Goal: Communication & Community: Answer question/provide support

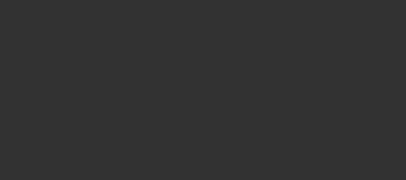
select select "0"
select select "2"
select select "0.1"
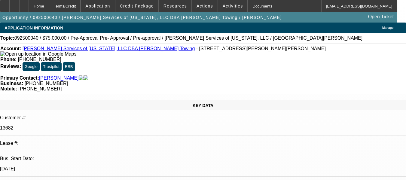
select select "1"
select select "2"
select select "4"
radio input "true"
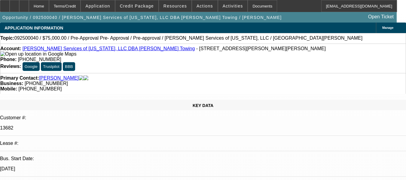
type textarea "P"
type textarea "CUSTOMER HAS PAID WELL TO BEACON, NO COLLECTIONS ACTIVITY OR ANY OTHER ISSUES."
radio input "true"
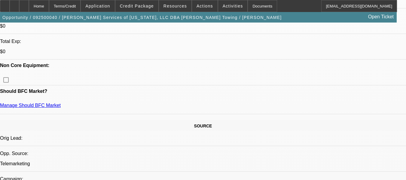
select select "0"
select select "2"
select select "0.1"
select select "1"
select select "2"
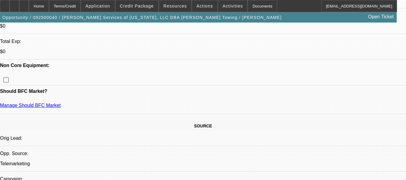
select select "4"
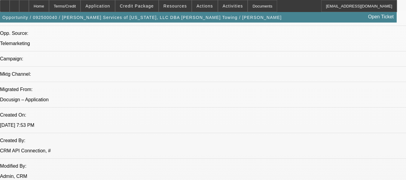
drag, startPoint x: 91, startPoint y: 96, endPoint x: 113, endPoint y: 89, distance: 22.8
copy span "CUSTOMER HAS PAID WELL TO BEACON, NO COLLECTIONS ACTIVITY OR ANY OTHER ISSUES."
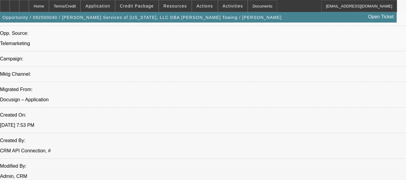
radio input "true"
paste textarea "CUSTOMER HAS PAID WELL TO BEACON, NO COLLECTIONS ACTIVITY OR ANY OTHER ISSUES."
type textarea "CUSTOMER HAS PAID WELL TO BEACON, NO COLLECTIONS ACTIVITY OR ANY OTHER ISSUES."
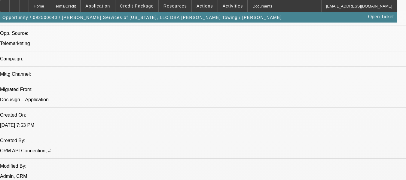
radio input "false"
radio input "true"
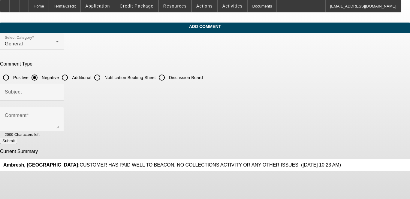
click at [240, 162] on icon at bounding box center [341, 162] width 0 height 0
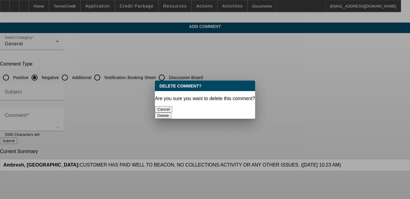
click at [172, 112] on button "Delete" at bounding box center [163, 115] width 17 height 6
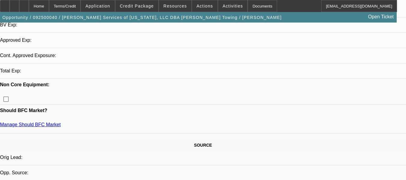
select select "0"
select select "2"
select select "0.1"
select select "1"
select select "2"
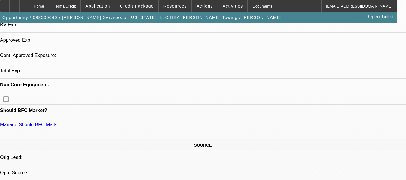
select select "4"
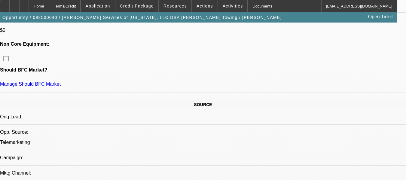
scroll to position [331, 0]
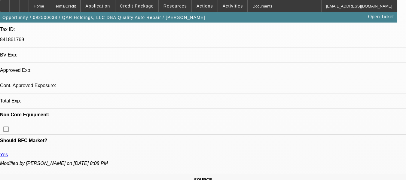
select select "0"
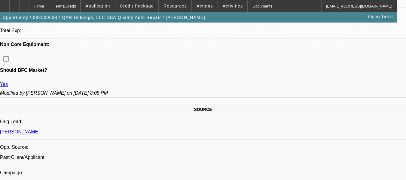
select select "1"
select select "2"
select select "6"
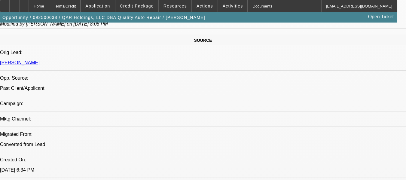
scroll to position [368, 0]
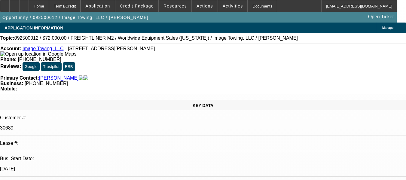
select select "0"
select select "2"
select select "0.1"
select select "1"
select select "2"
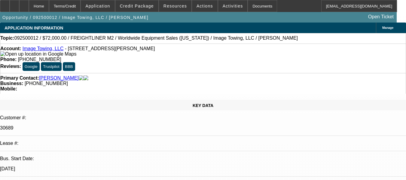
select select "4"
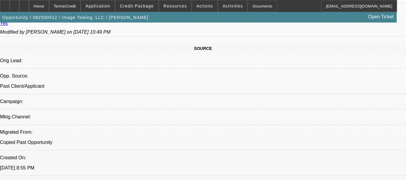
scroll to position [361, 0]
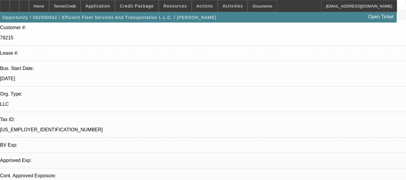
select select "0"
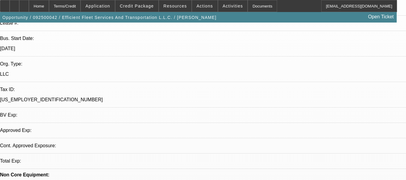
select select "1"
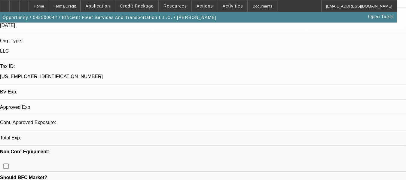
select select "6"
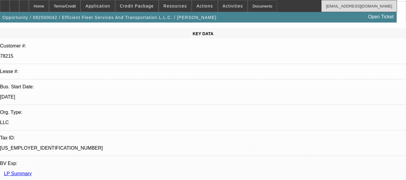
scroll to position [30, 0]
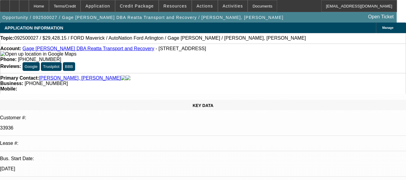
select select "0"
select select "3"
select select "0.1"
select select "4"
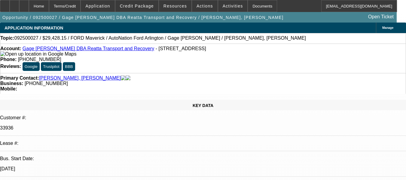
select select "0"
select select "3"
select select "0.1"
select select "4"
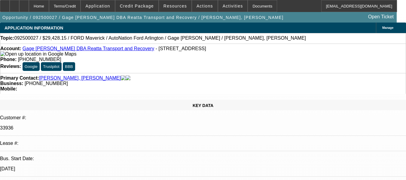
select select "0"
select select "3"
select select "0.1"
select select "4"
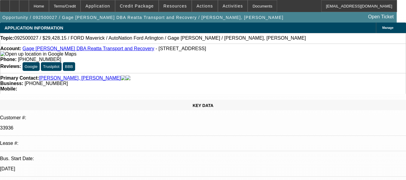
select select "0"
select select "3"
select select "0.1"
select select "4"
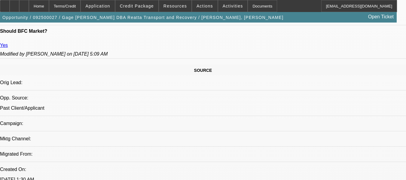
scroll to position [361, 0]
